Goal: Task Accomplishment & Management: Complete application form

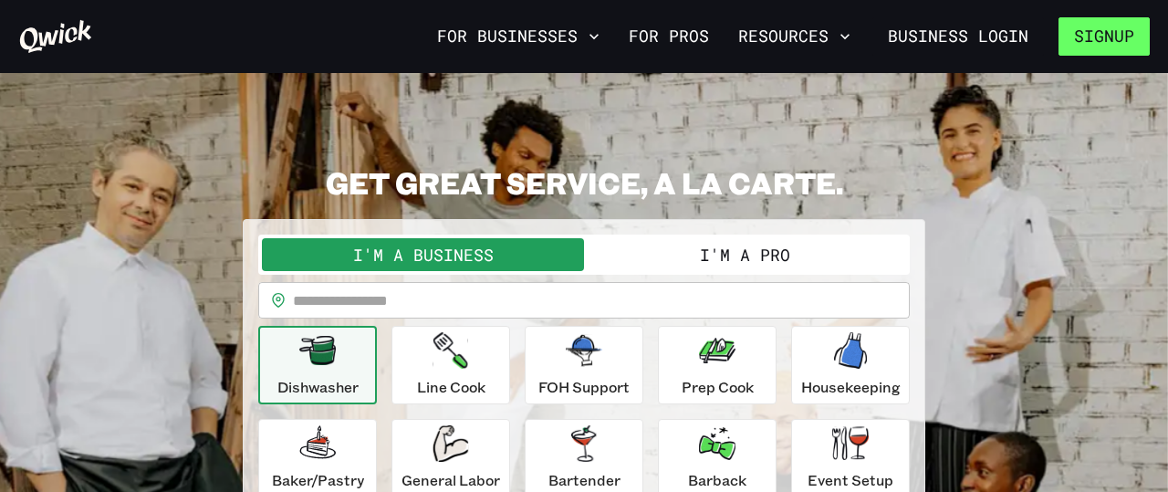
click at [1116, 26] on button "Signup" at bounding box center [1104, 36] width 91 height 38
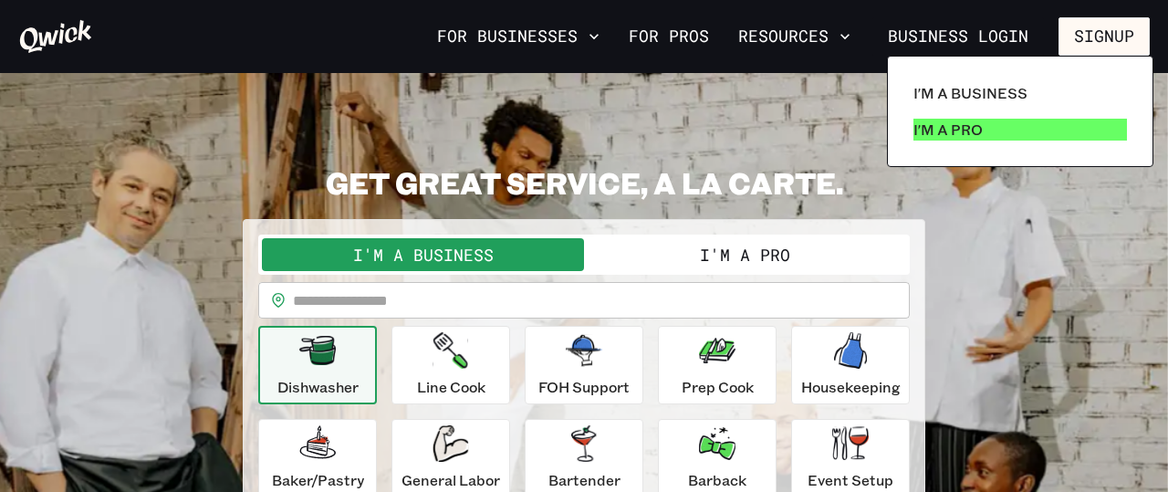
click at [932, 130] on p "I'm a Pro" at bounding box center [947, 130] width 69 height 22
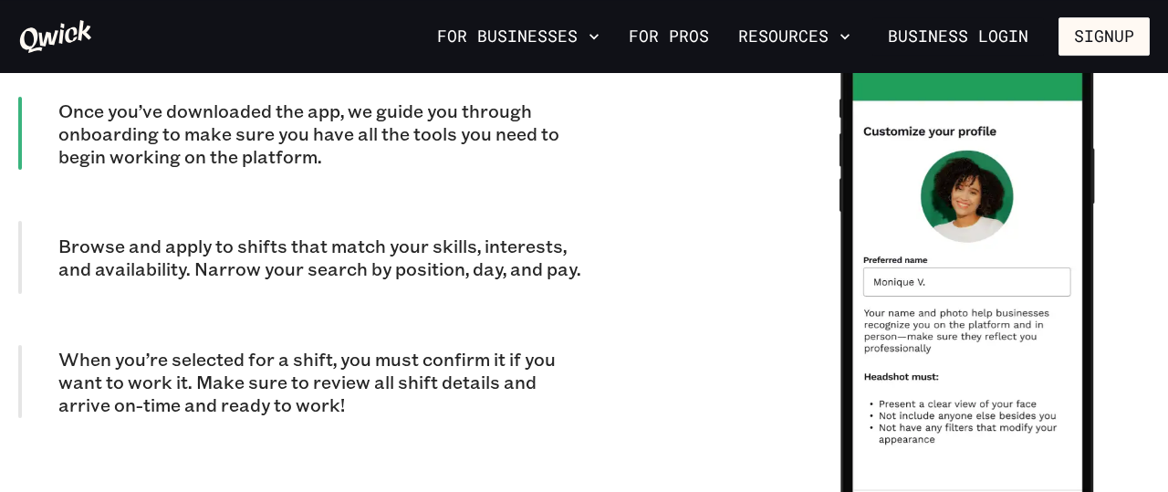
scroll to position [1705, 0]
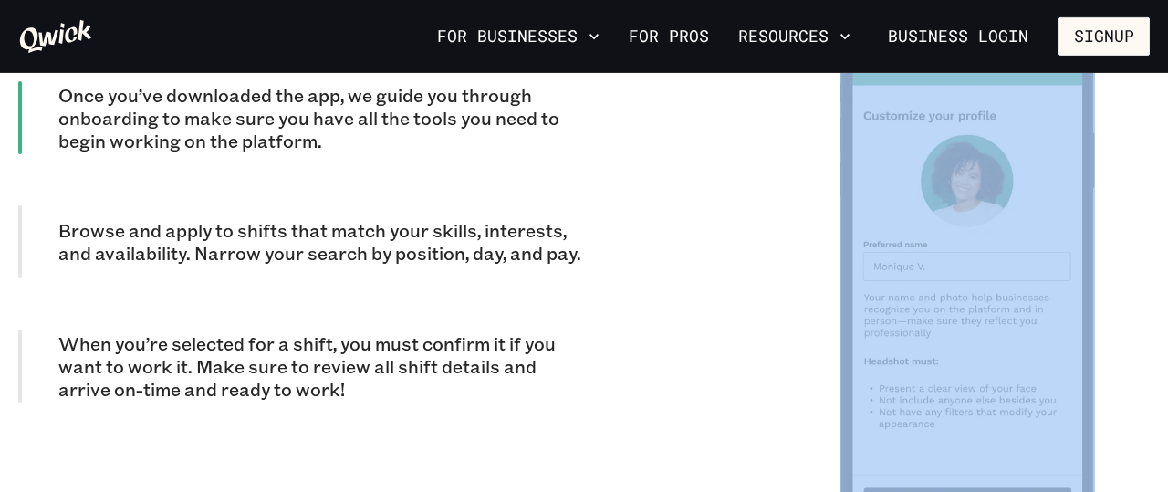
drag, startPoint x: 1094, startPoint y: 204, endPoint x: 1094, endPoint y: 222, distance: 17.3
click at [1094, 222] on div at bounding box center [967, 278] width 365 height 635
click at [1094, 222] on img at bounding box center [968, 279] width 256 height 526
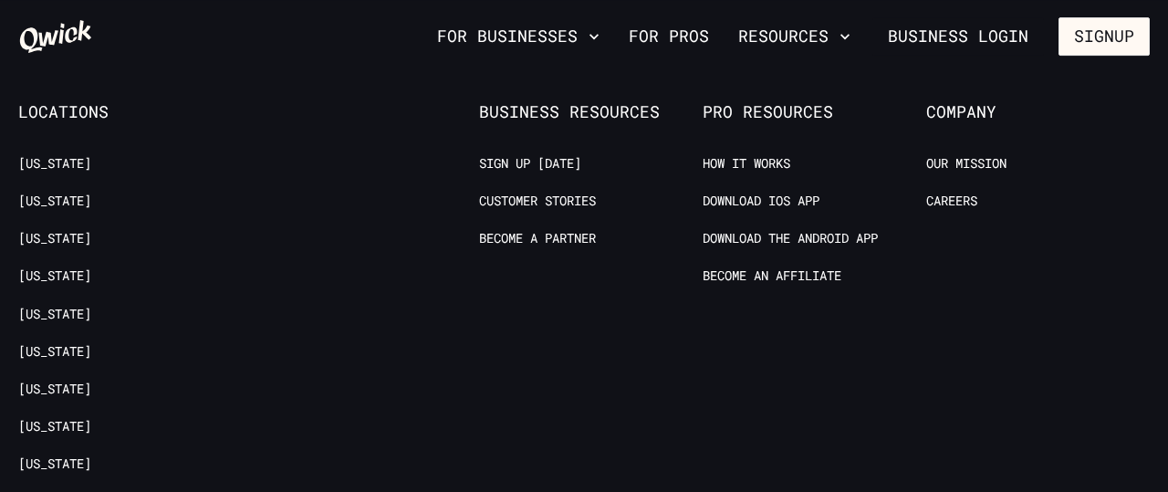
scroll to position [3492, 0]
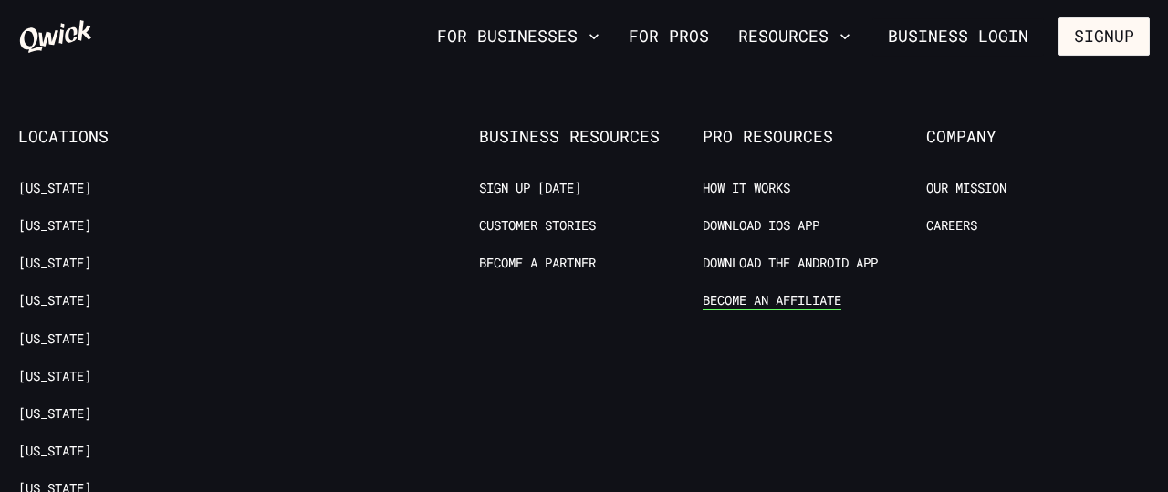
click at [758, 305] on link "Become an Affiliate" at bounding box center [772, 300] width 139 height 17
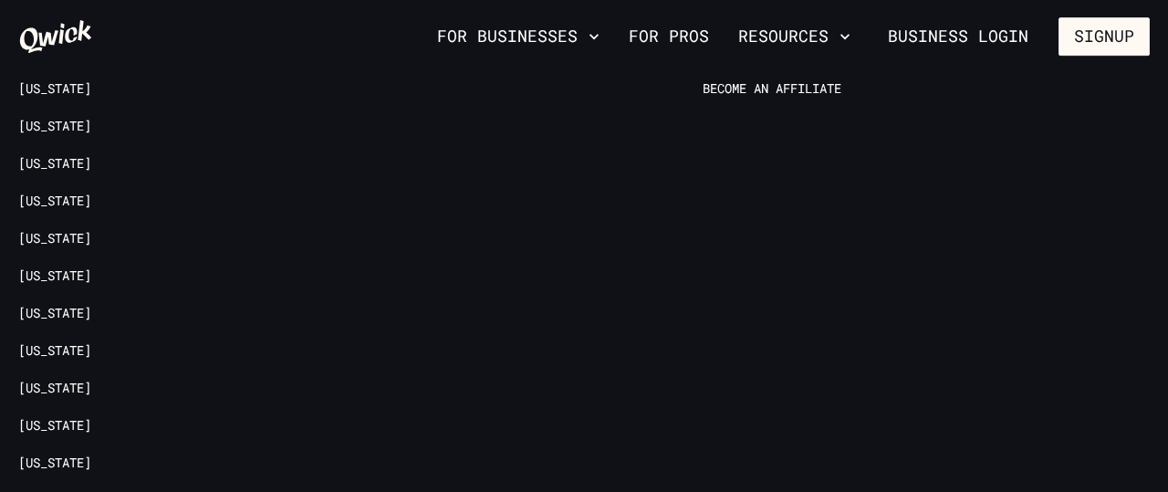
scroll to position [3272, 0]
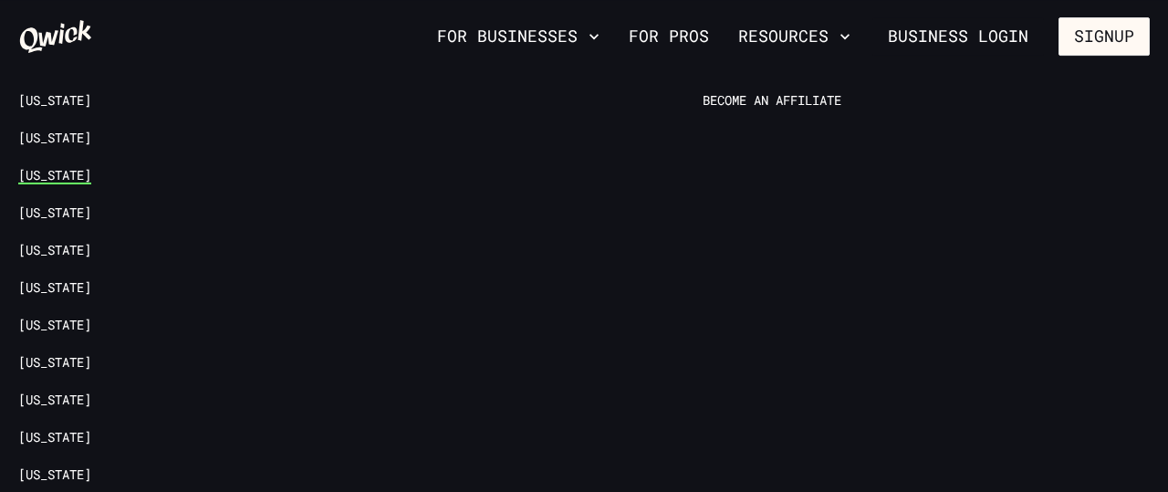
click at [36, 170] on link "[US_STATE]" at bounding box center [54, 175] width 73 height 17
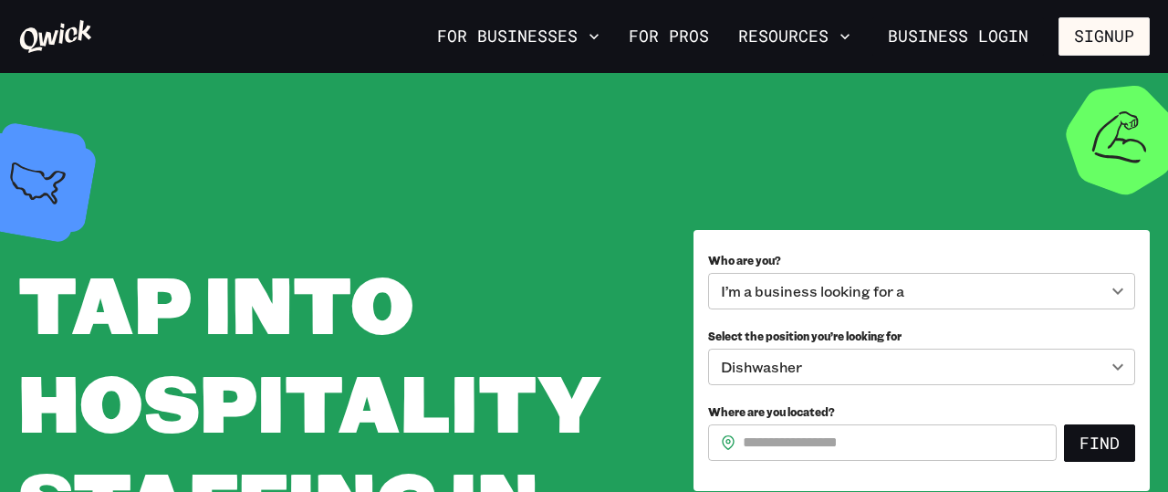
click at [36, 170] on div "Tap into Hospitality Staffing in [US_STATE]" at bounding box center [330, 360] width 624 height 392
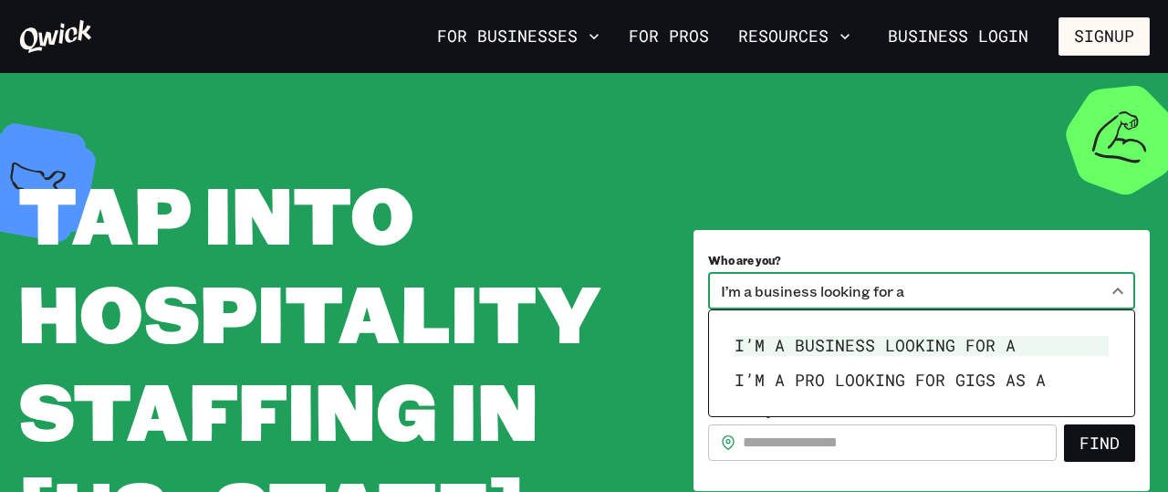
click at [808, 279] on body "**********" at bounding box center [584, 246] width 1168 height 492
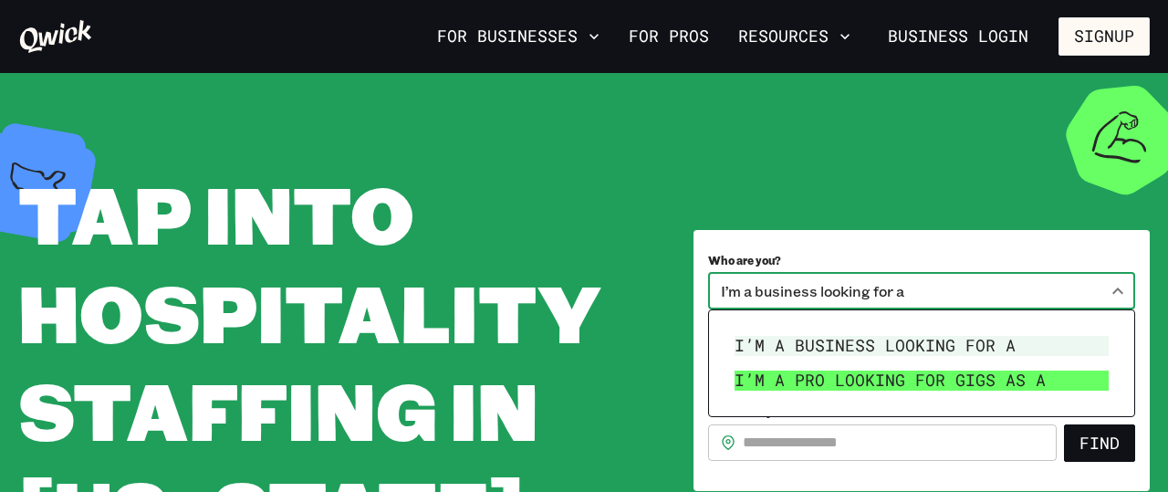
click at [857, 370] on li "I’m a pro looking for Gigs as a" at bounding box center [921, 380] width 389 height 35
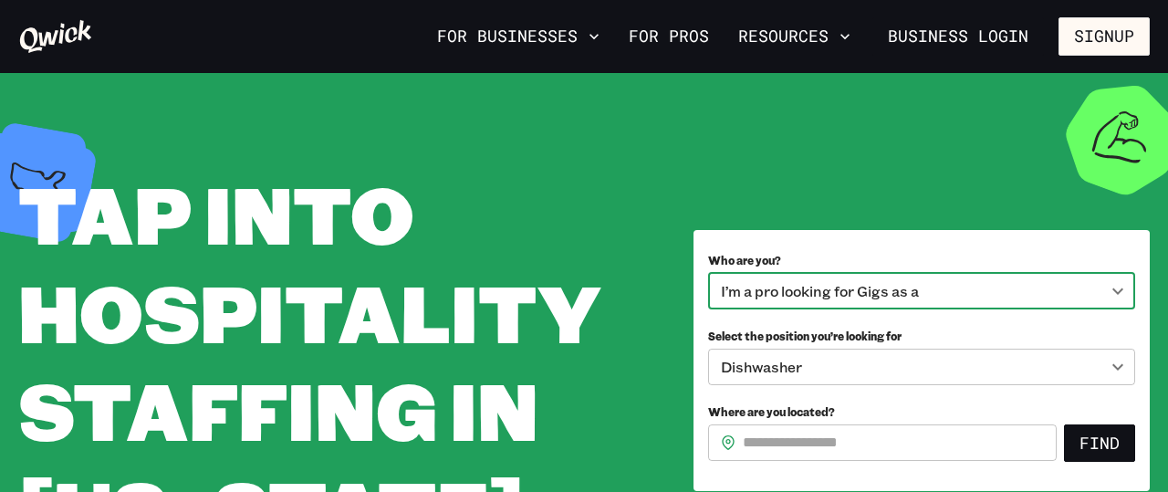
type input "***"
click at [857, 370] on body "**********" at bounding box center [584, 246] width 1168 height 492
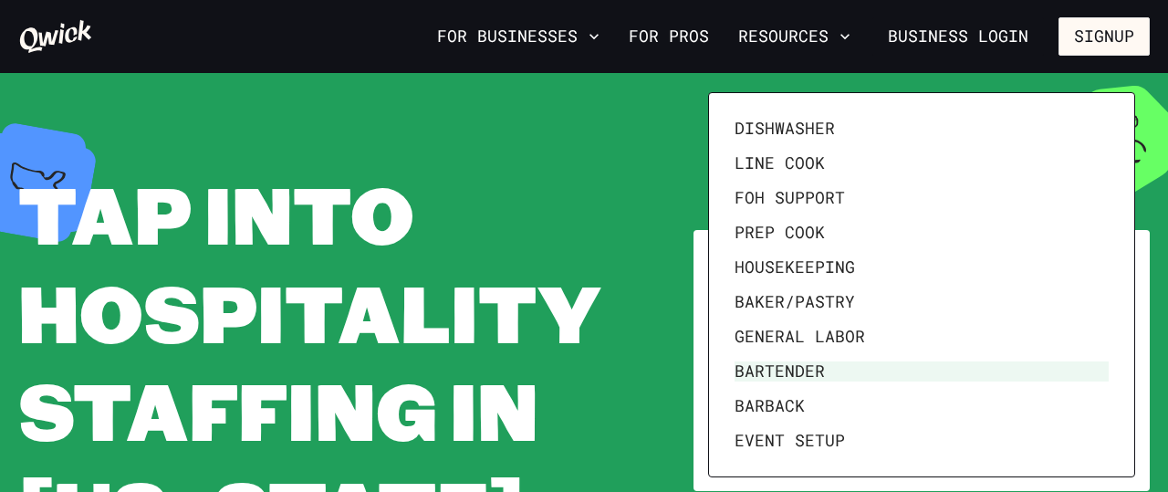
click at [857, 370] on body "For Businesses For Pros Resources Business Login Signup Tap into Hospitality St…" at bounding box center [584, 246] width 1168 height 492
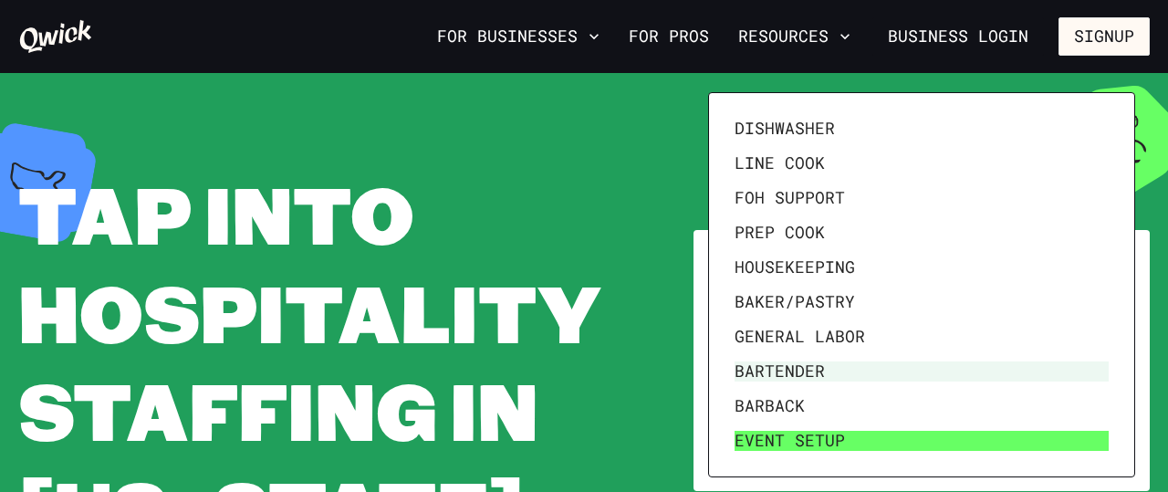
click at [757, 444] on li "Event Setup" at bounding box center [921, 440] width 389 height 35
type input "**********"
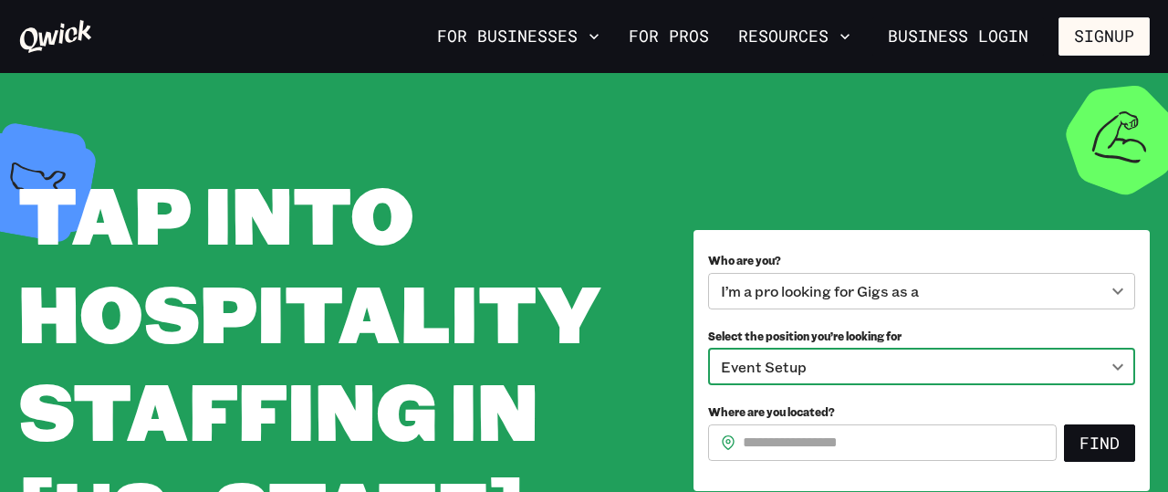
click at [757, 444] on input "Where are you located?" at bounding box center [900, 442] width 314 height 37
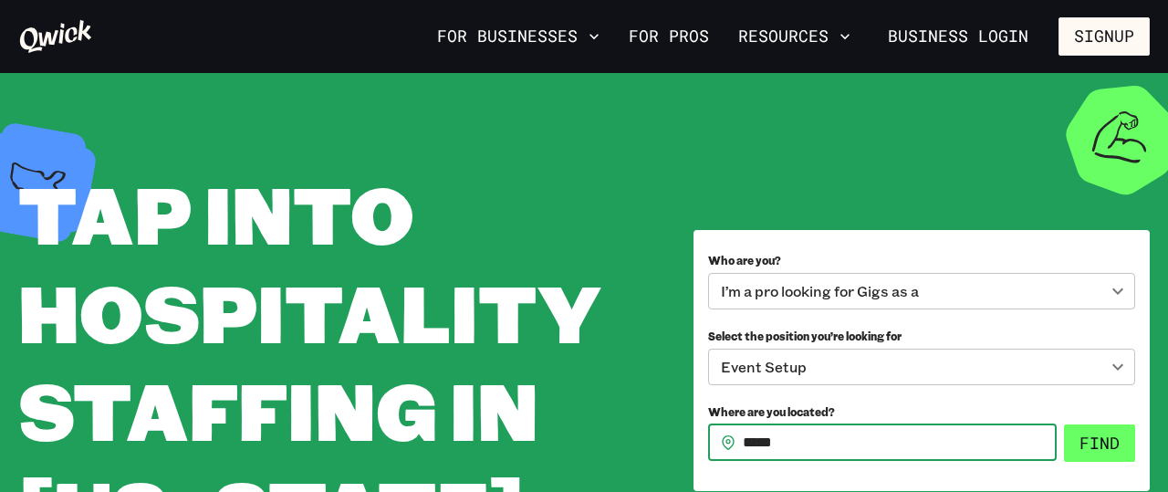
type input "*****"
click at [1129, 432] on button "Find" at bounding box center [1099, 443] width 71 height 38
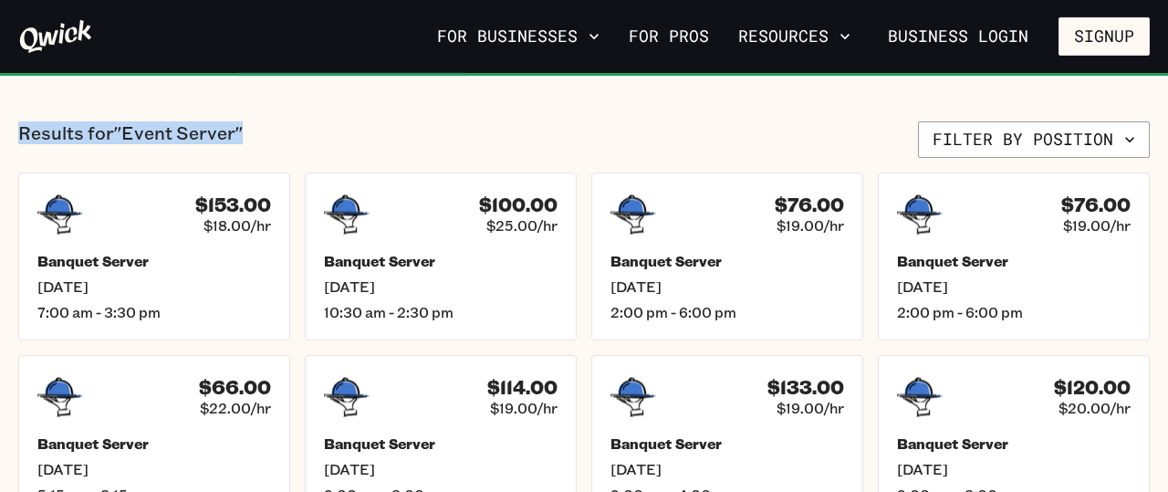
scroll to position [334, 0]
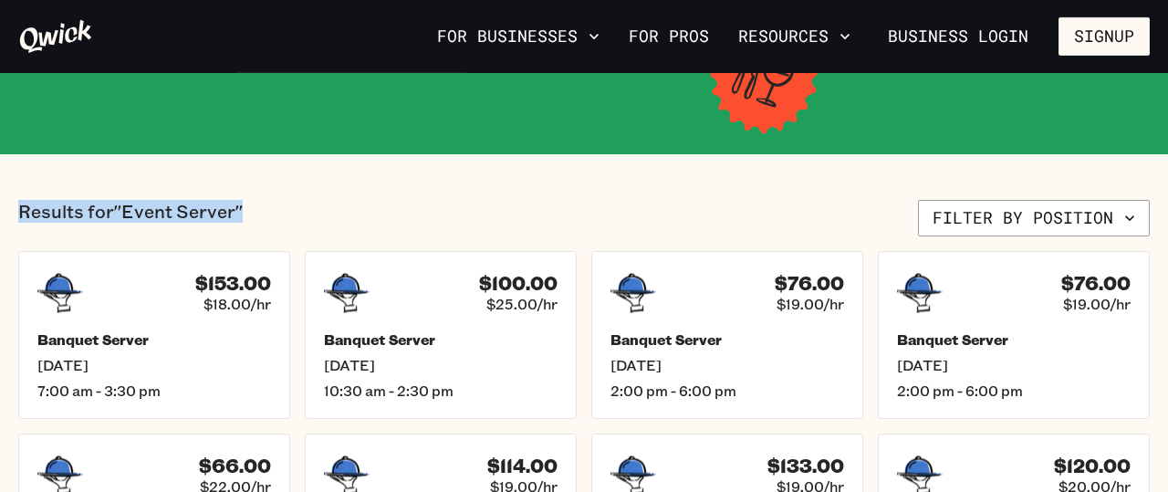
drag, startPoint x: 1160, startPoint y: 51, endPoint x: 751, endPoint y: 130, distance: 416.3
click at [257, 305] on span "$18.00/hr" at bounding box center [240, 303] width 70 height 19
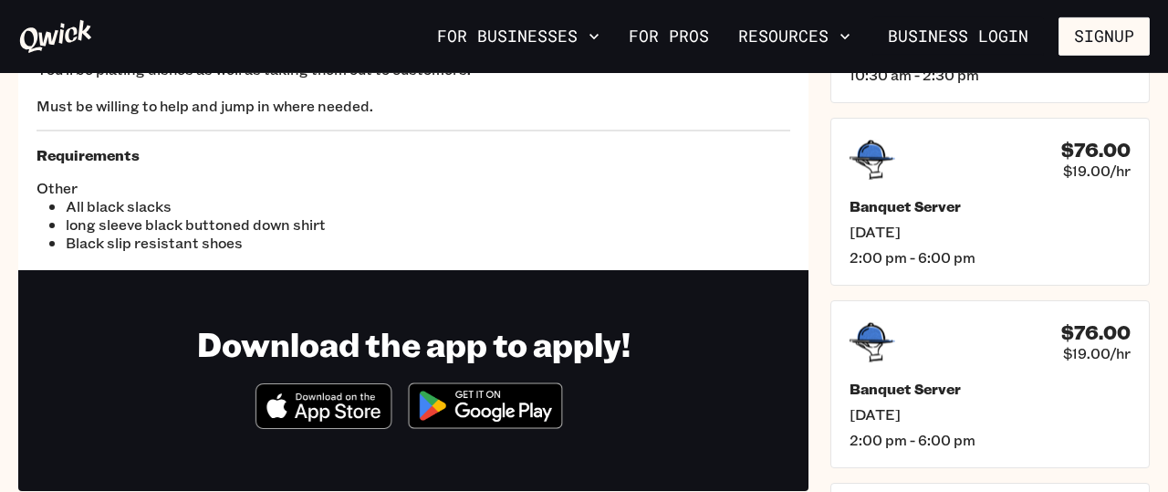
scroll to position [339, 0]
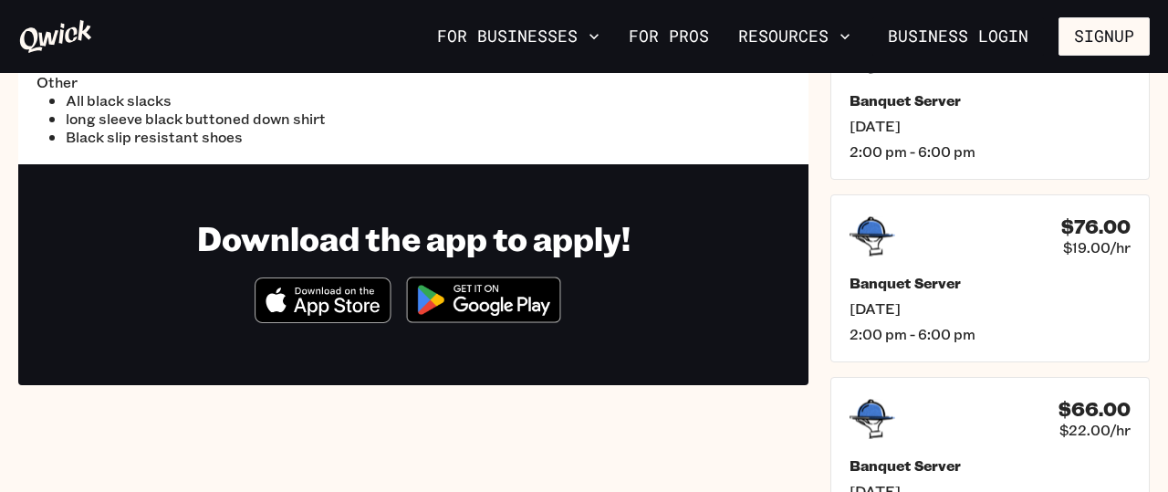
click at [337, 306] on icon "Download on the App Store" at bounding box center [337, 306] width 86 height 18
